Goal: Communication & Community: Answer question/provide support

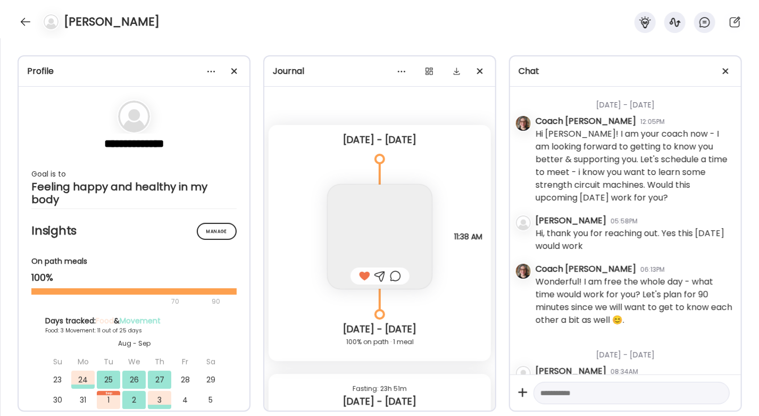
scroll to position [2814, 0]
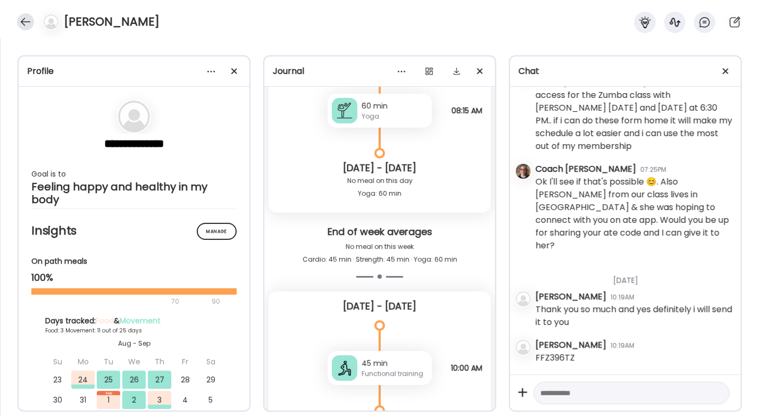
click at [28, 15] on div at bounding box center [25, 21] width 17 height 17
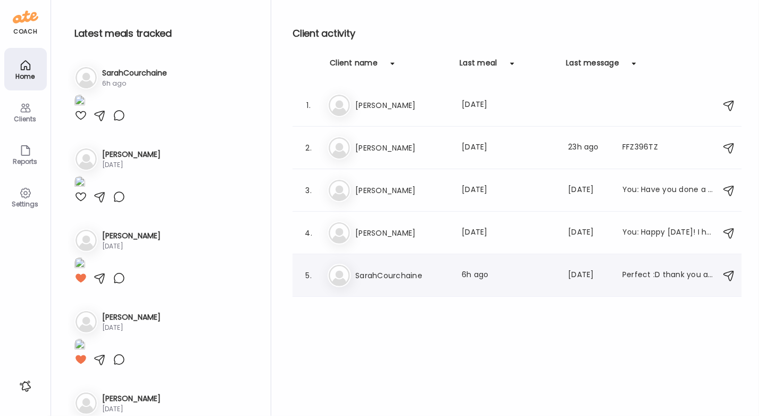
click at [366, 273] on h3 "SarahCourchaine" at bounding box center [402, 275] width 94 height 13
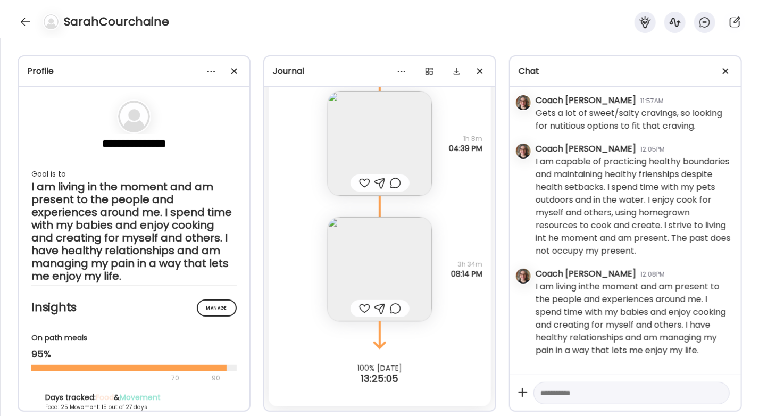
scroll to position [2455, 0]
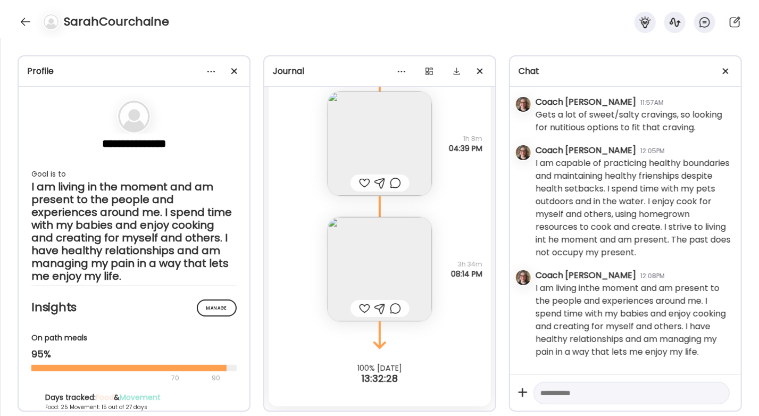
click at [617, 391] on textarea at bounding box center [622, 393] width 163 height 13
type textarea "**********"
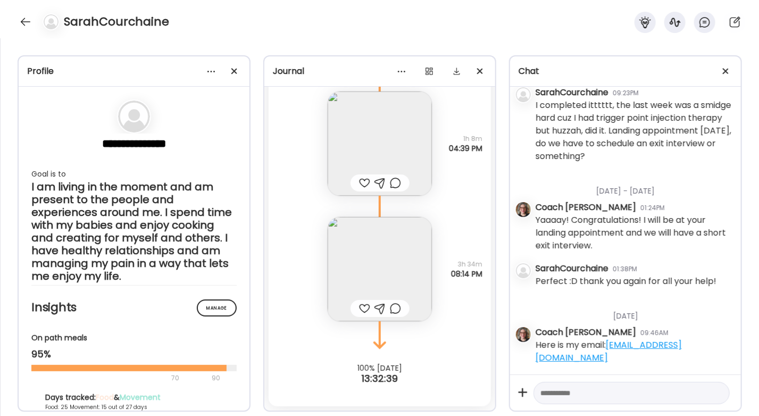
scroll to position [9055, 0]
click at [617, 391] on textarea at bounding box center [622, 393] width 163 height 13
type textarea "**********"
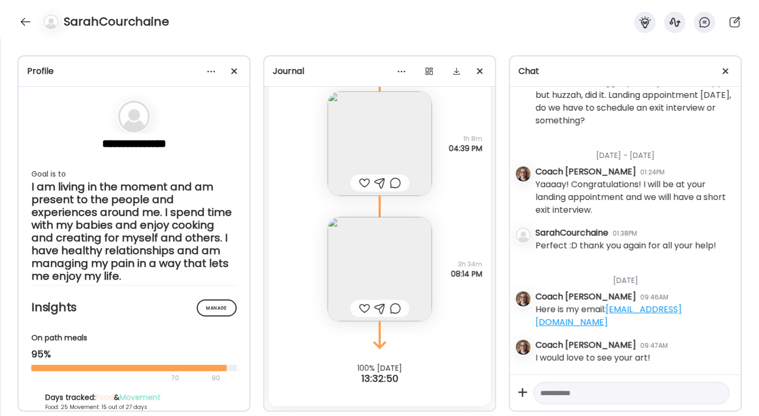
scroll to position [9091, 0]
click at [23, 26] on div at bounding box center [25, 21] width 17 height 17
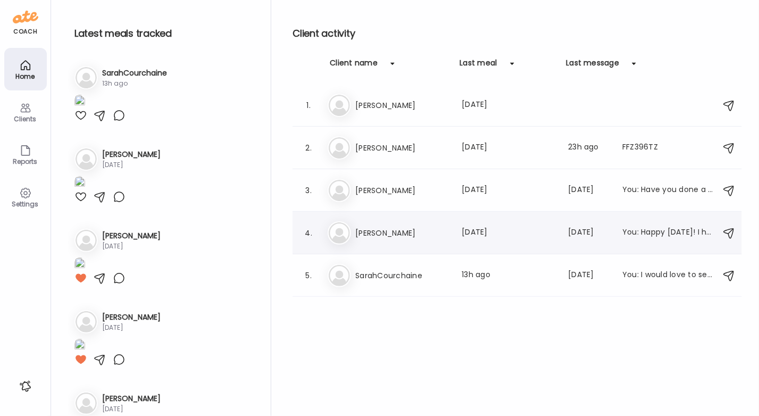
click at [391, 224] on div "[PERSON_NAME] Last meal: [DATE] Last message: [DATE] You: Happy [DATE]! I hope …" at bounding box center [519, 232] width 383 height 23
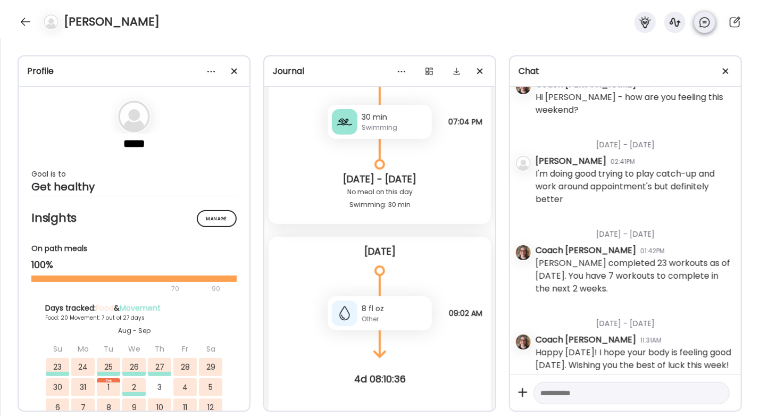
scroll to position [19422, 0]
click at [733, 23] on icon at bounding box center [735, 22] width 13 height 13
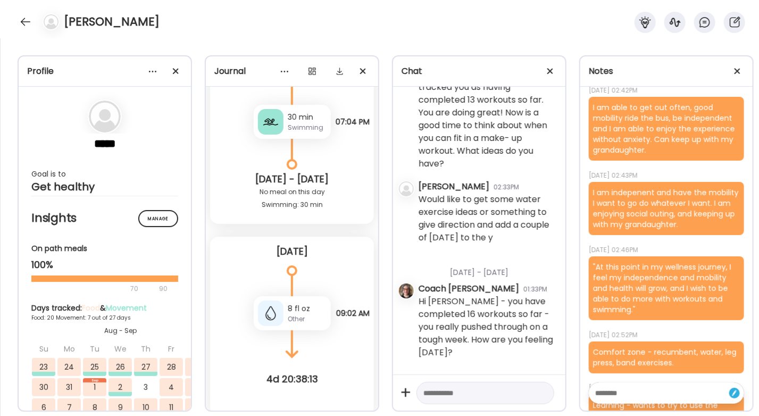
scroll to position [1069, 0]
